Goal: Task Accomplishment & Management: Manage account settings

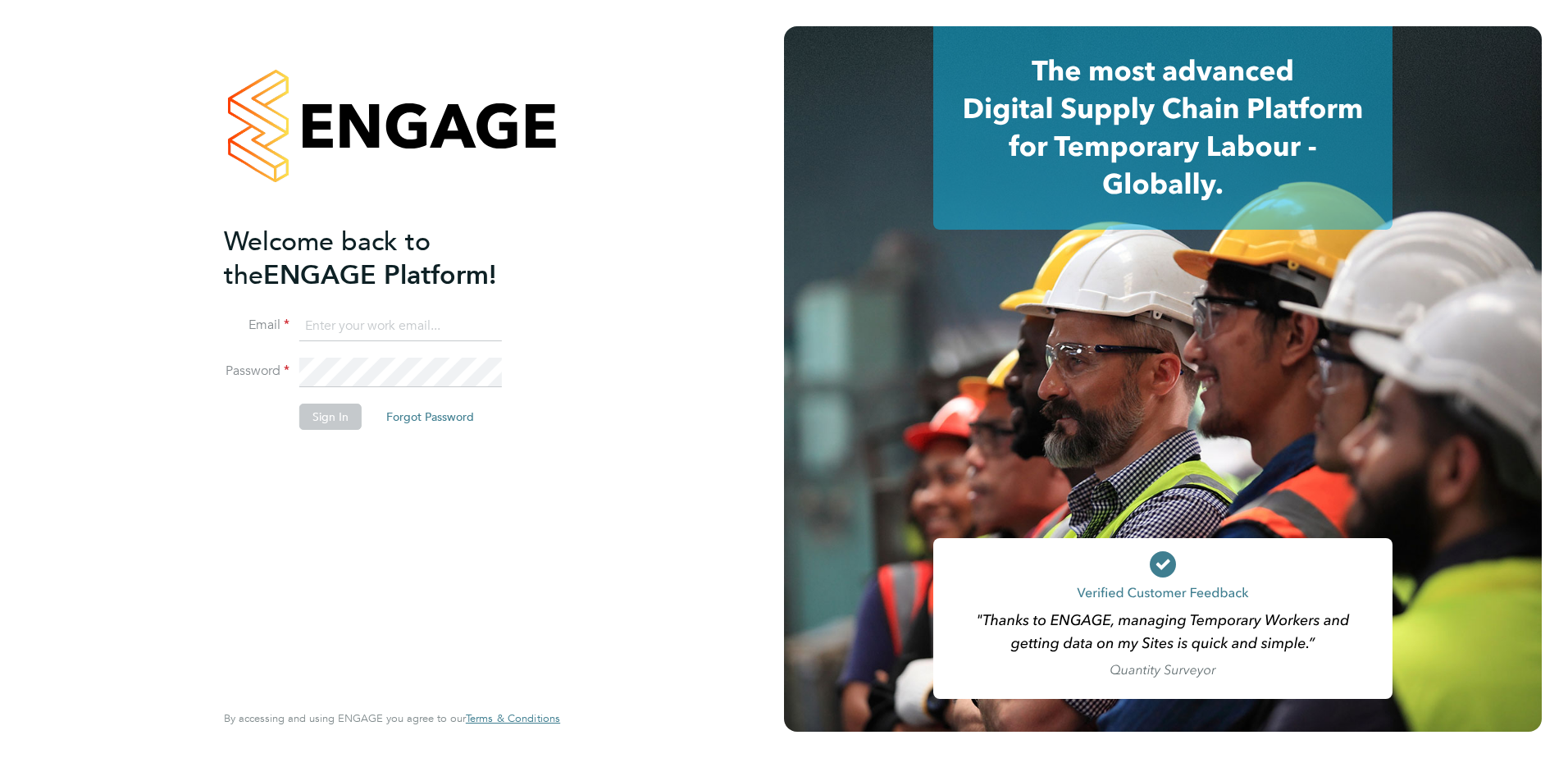
type input "[PERSON_NAME][EMAIL_ADDRESS][DOMAIN_NAME]"
click at [357, 477] on div "Welcome back to the ENGAGE Platform! Email [PERSON_NAME][EMAIL_ADDRESS][DOMAIN_…" at bounding box center [384, 461] width 319 height 472
click at [333, 423] on button "Sign In" at bounding box center [330, 416] width 63 height 26
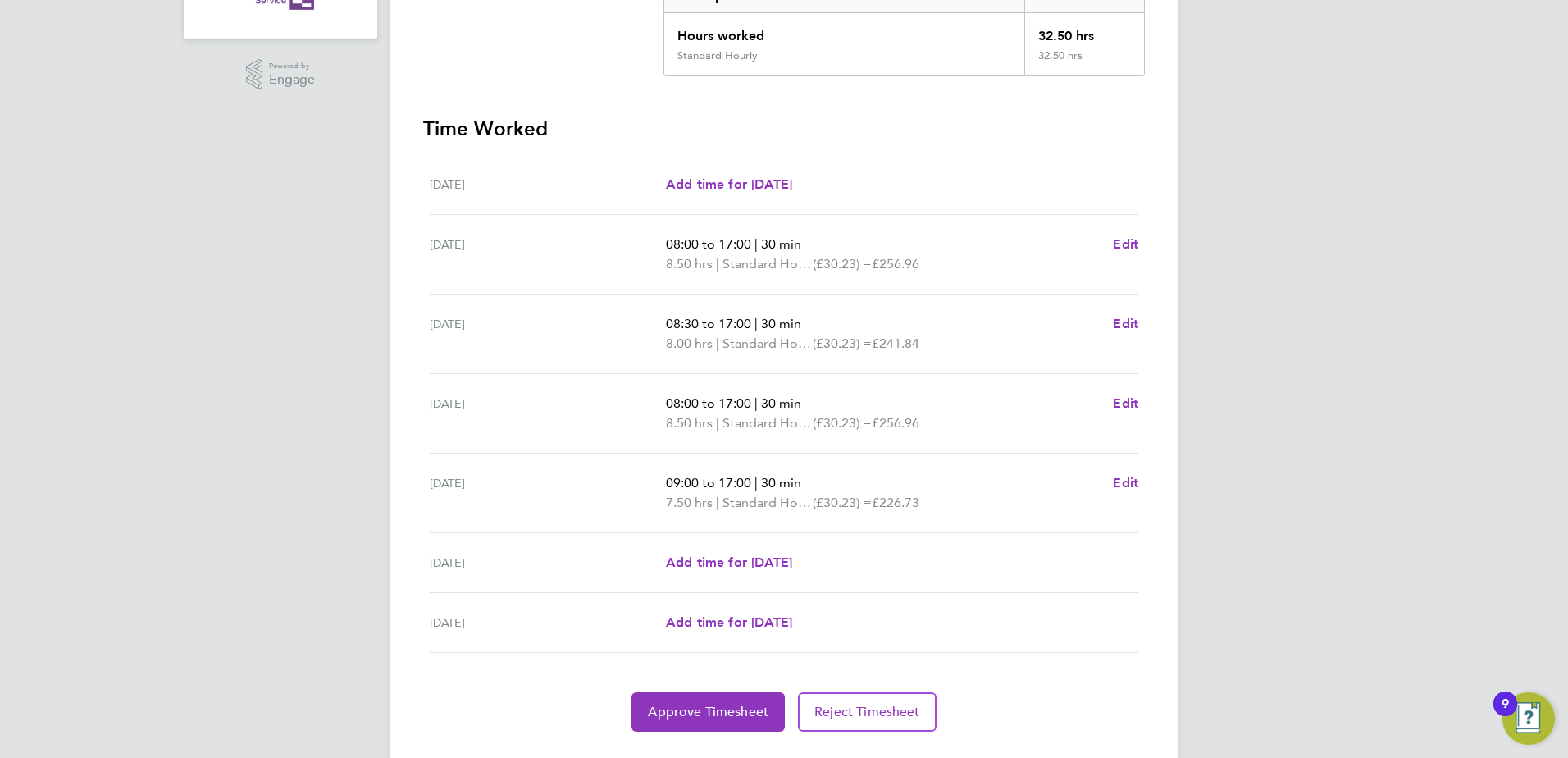
scroll to position [407, 0]
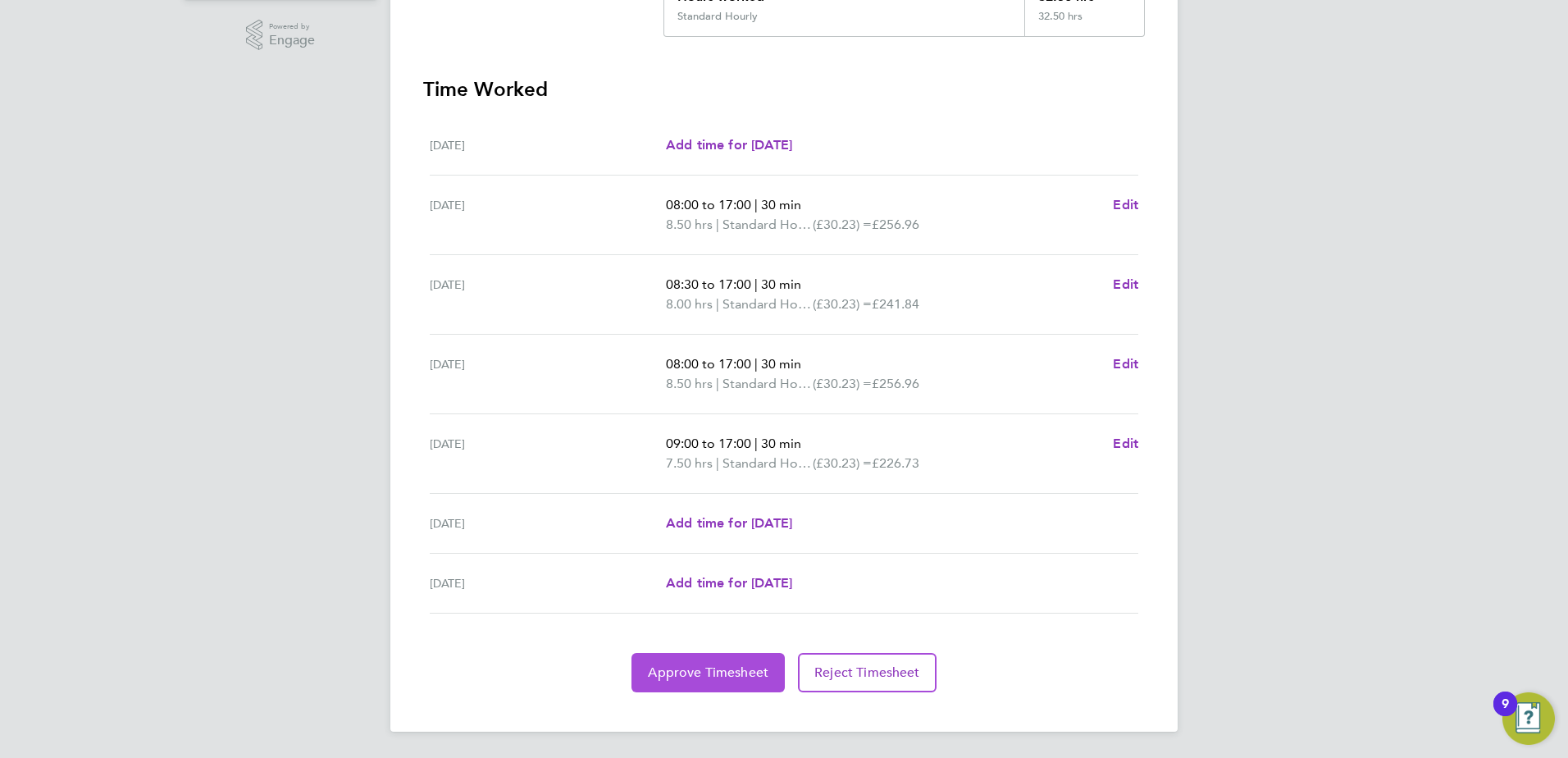
click at [701, 671] on span "Approve Timesheet" at bounding box center [708, 672] width 121 height 16
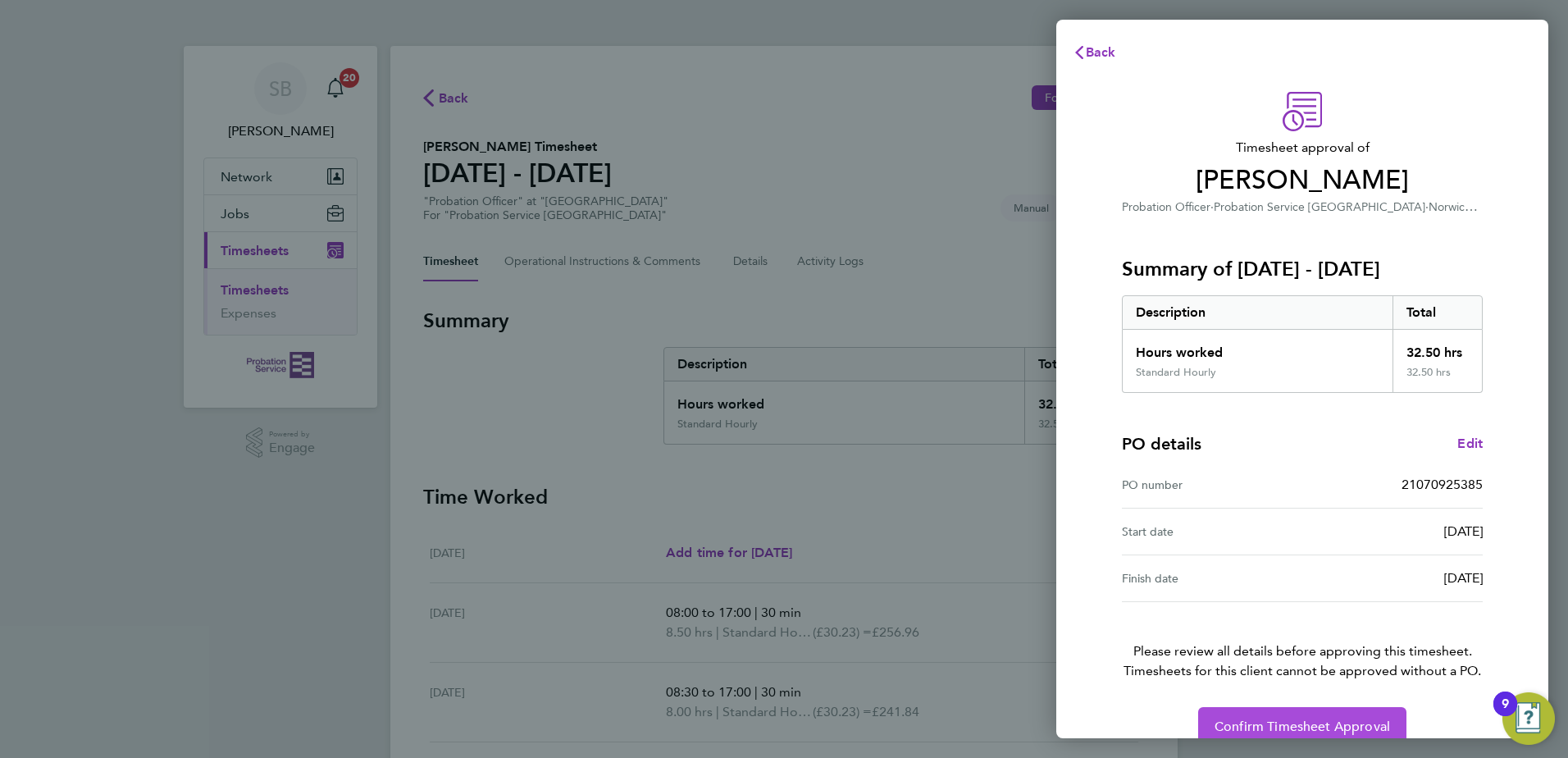
click at [1266, 729] on span "Confirm Timesheet Approval" at bounding box center [1302, 726] width 176 height 16
